Goal: Task Accomplishment & Management: Complete application form

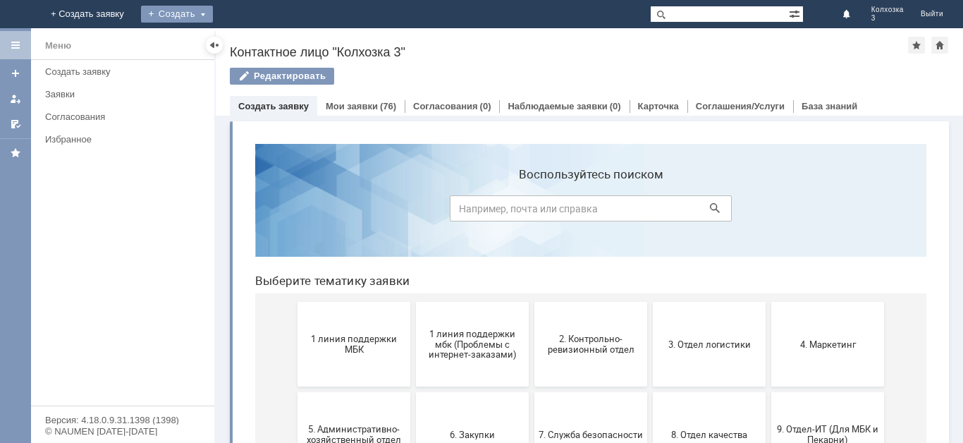
click at [213, 15] on div "Создать" at bounding box center [177, 14] width 72 height 17
click at [251, 47] on link "Заявка" at bounding box center [197, 42] width 107 height 17
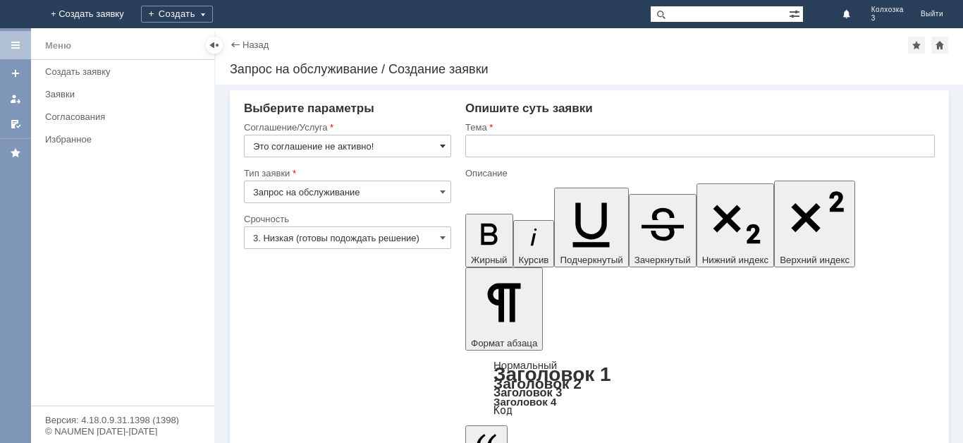
click at [441, 140] on span at bounding box center [443, 145] width 6 height 11
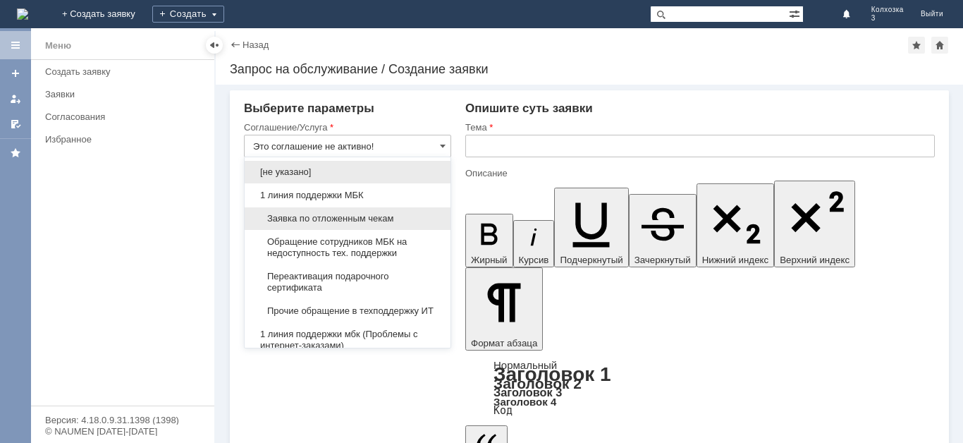
click at [352, 212] on div "Заявка по отложенным чекам" at bounding box center [348, 218] width 206 height 23
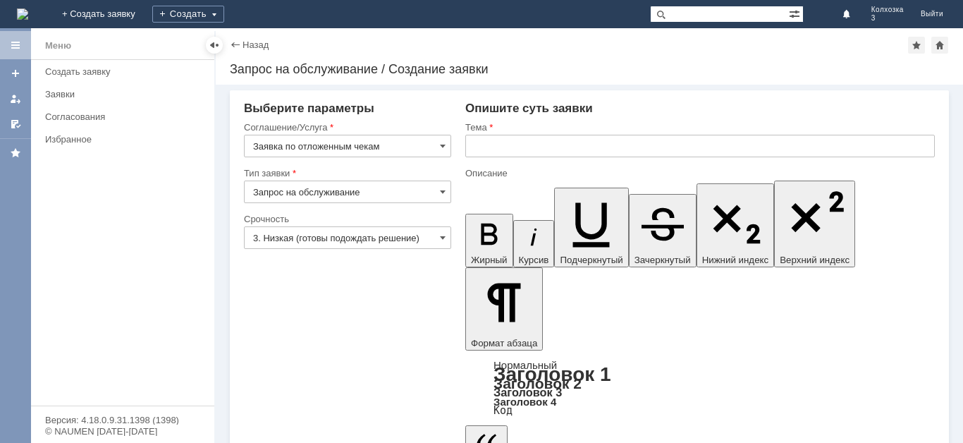
type input "Заявка по отложенным чекам"
click at [441, 233] on span at bounding box center [443, 237] width 6 height 11
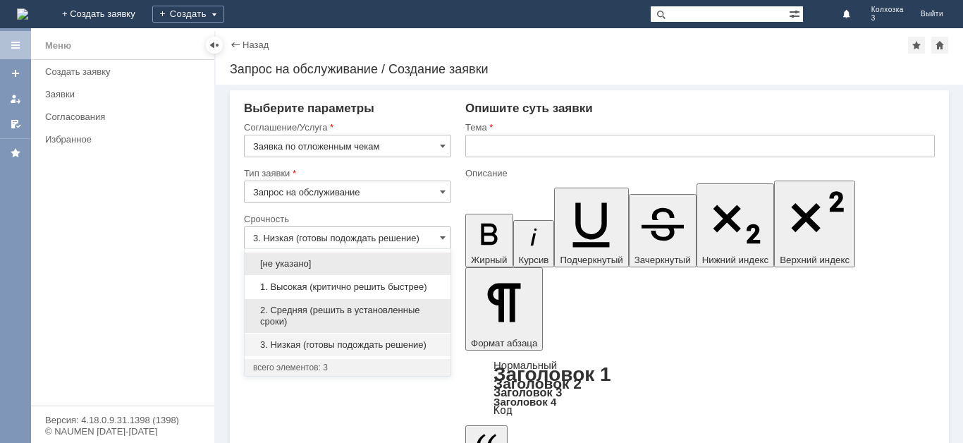
drag, startPoint x: 391, startPoint y: 310, endPoint x: 408, endPoint y: 284, distance: 30.5
click at [391, 308] on span "2. Средняя (решить в установленные сроки)" at bounding box center [347, 316] width 189 height 23
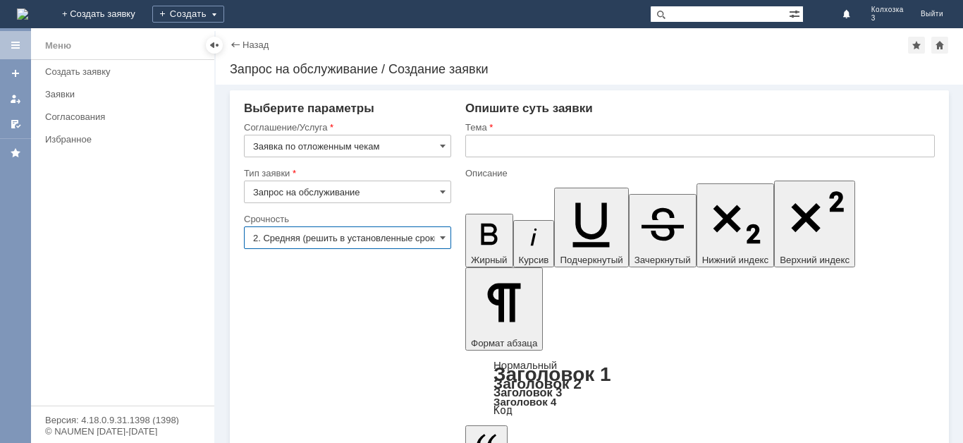
type input "2. Средняя (решить в установленные сроки)"
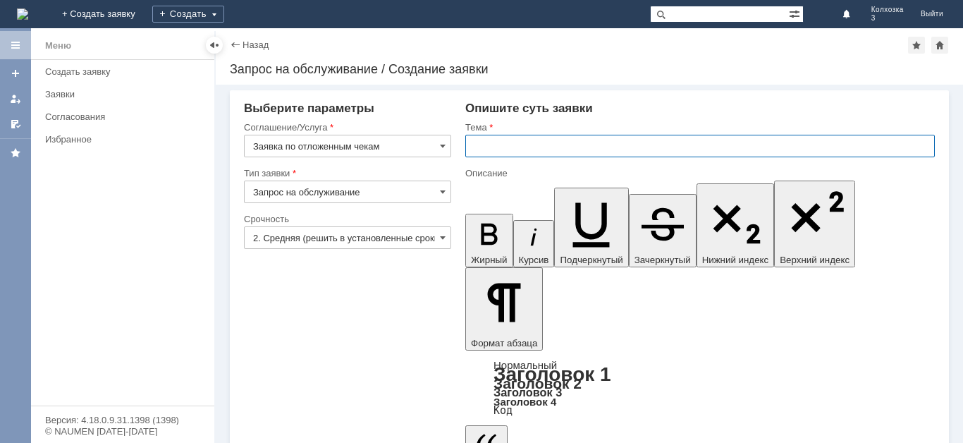
click at [506, 149] on input "text" at bounding box center [700, 146] width 470 height 23
type input "отложенные чеки"
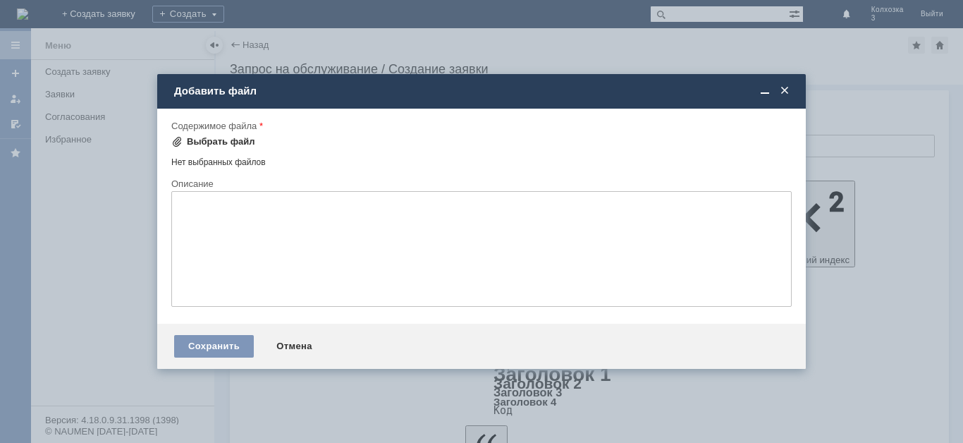
click at [177, 143] on span at bounding box center [176, 141] width 11 height 11
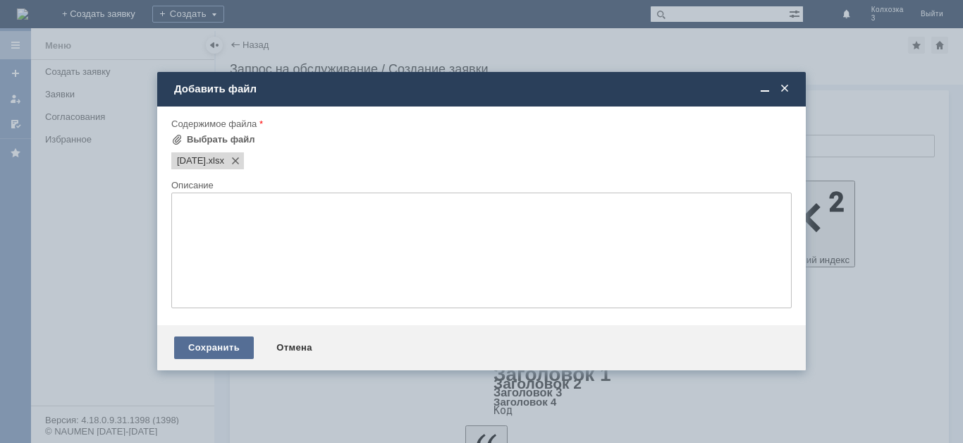
click at [241, 343] on div "Сохранить" at bounding box center [214, 347] width 80 height 23
